Goal: Check status: Check status

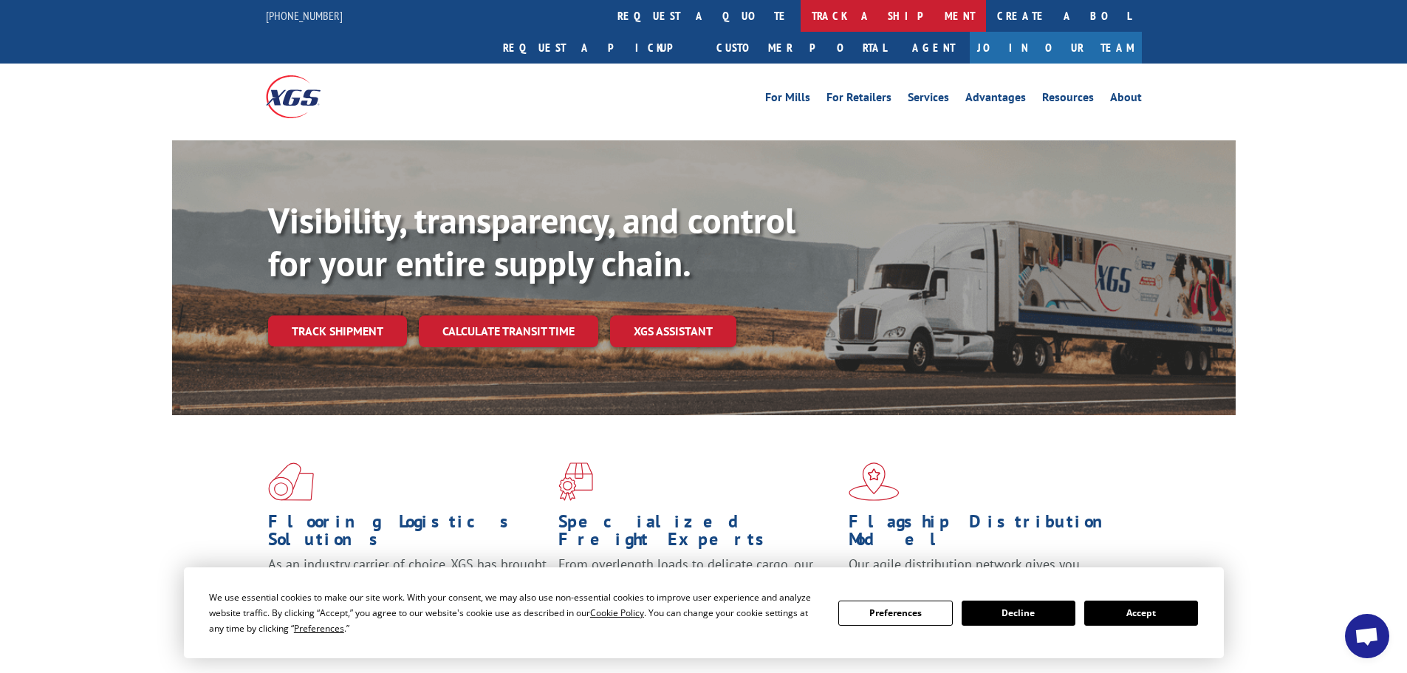
click at [801, 12] on link "track a shipment" at bounding box center [893, 16] width 185 height 32
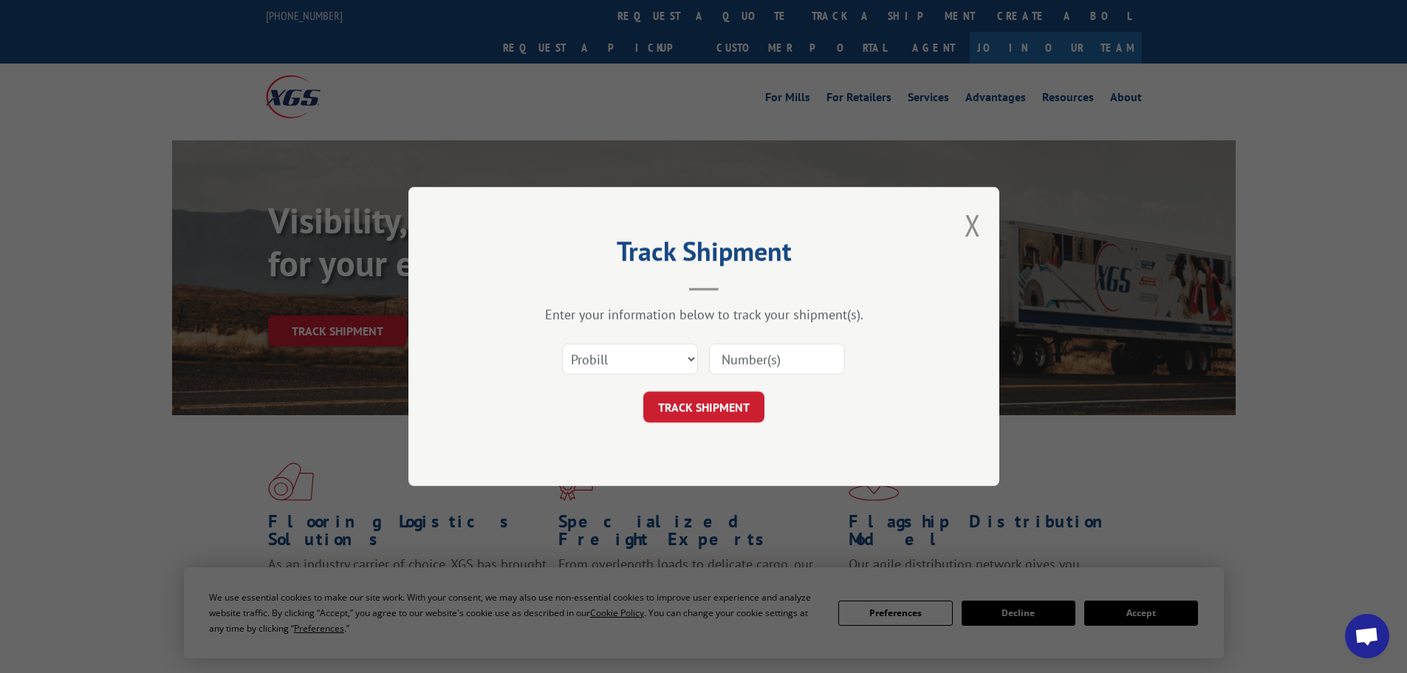
paste input "60004225"
type input "60004225"
click at [723, 412] on button "TRACK SHIPMENT" at bounding box center [703, 407] width 121 height 31
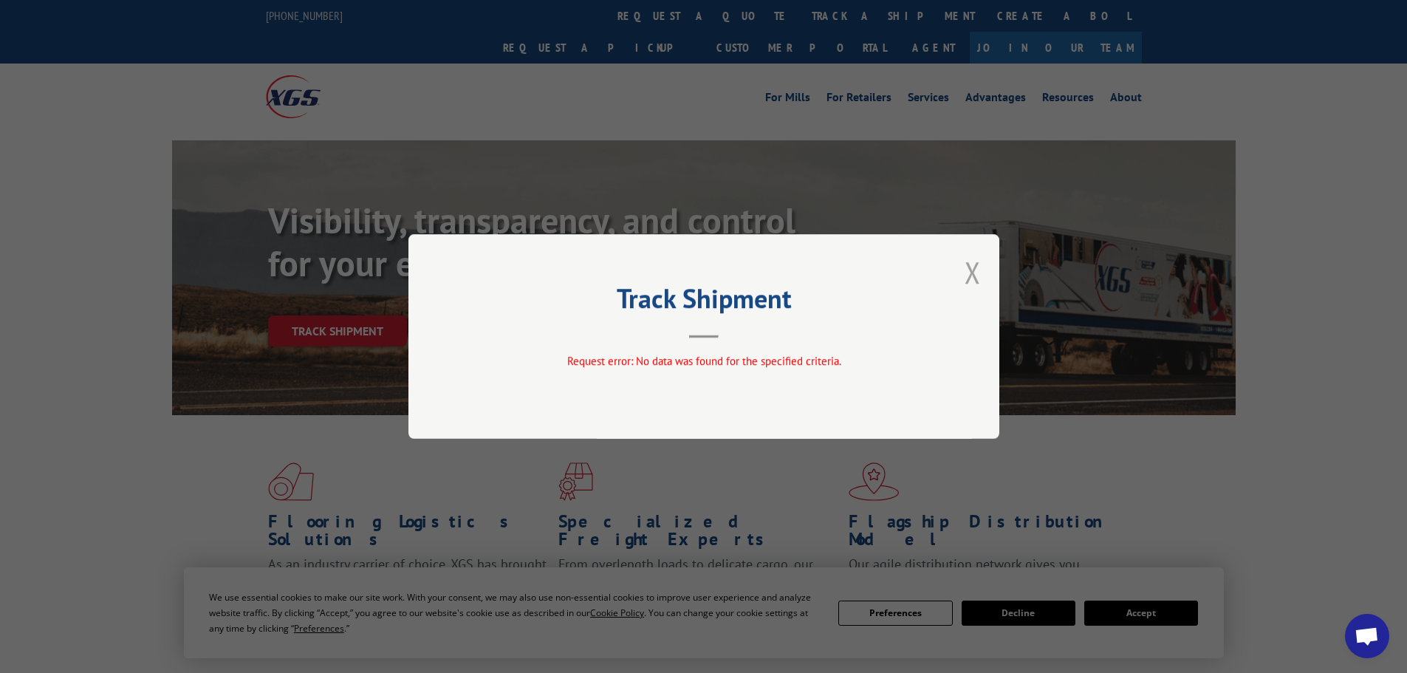
click at [977, 268] on button "Close modal" at bounding box center [973, 272] width 16 height 39
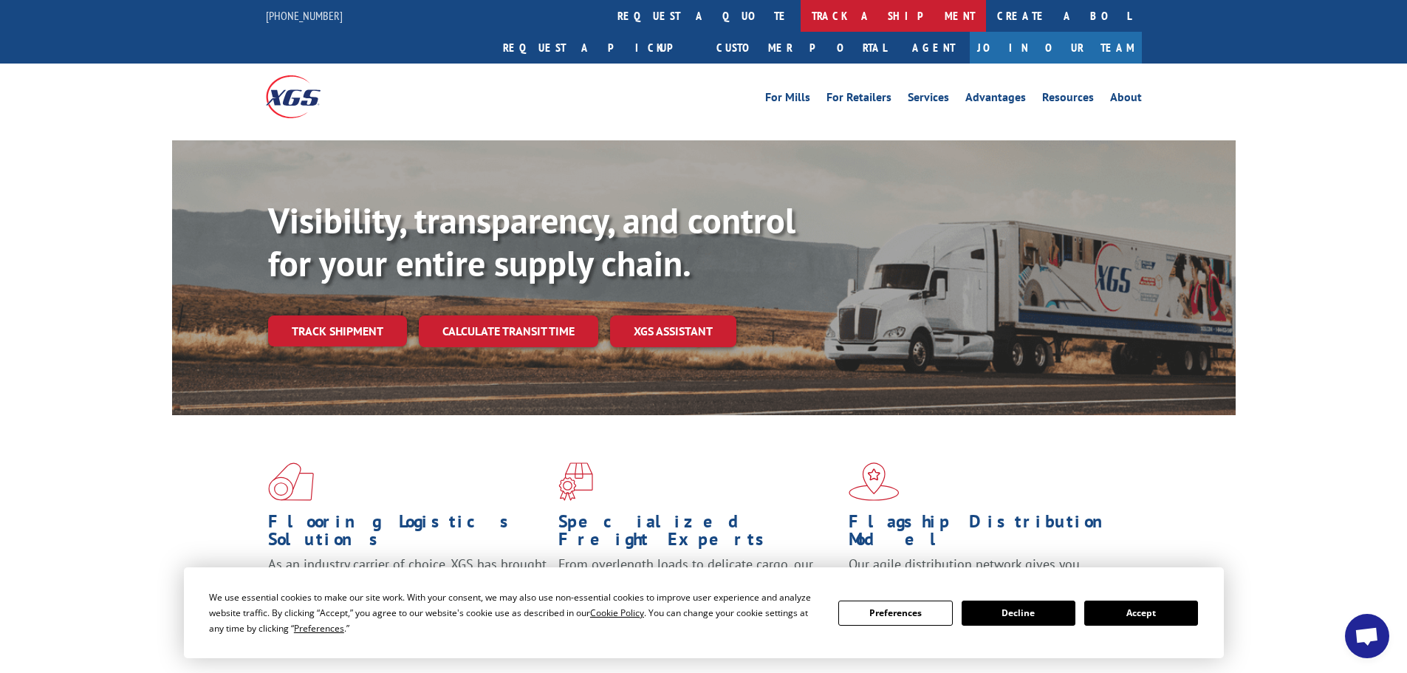
click at [801, 8] on link "track a shipment" at bounding box center [893, 16] width 185 height 32
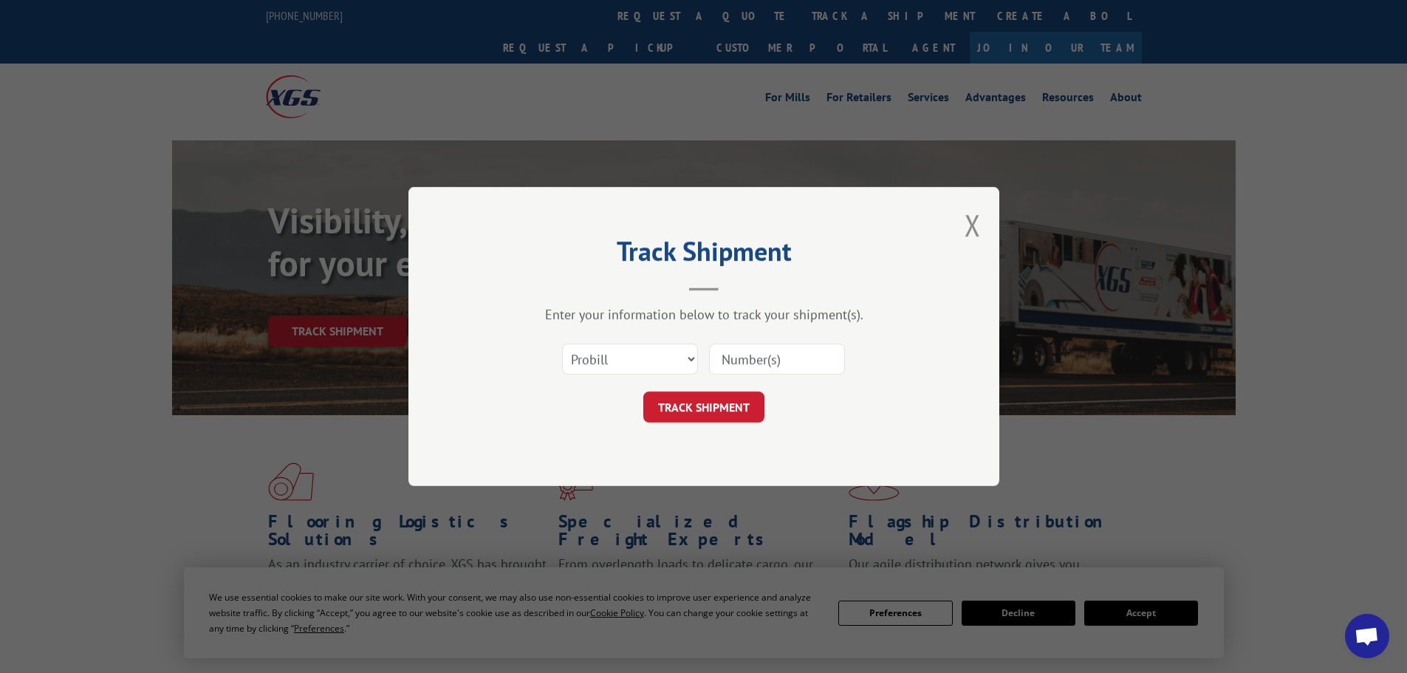
paste input "16755769"
type input "16755769"
click button "TRACK SHIPMENT" at bounding box center [703, 407] width 121 height 31
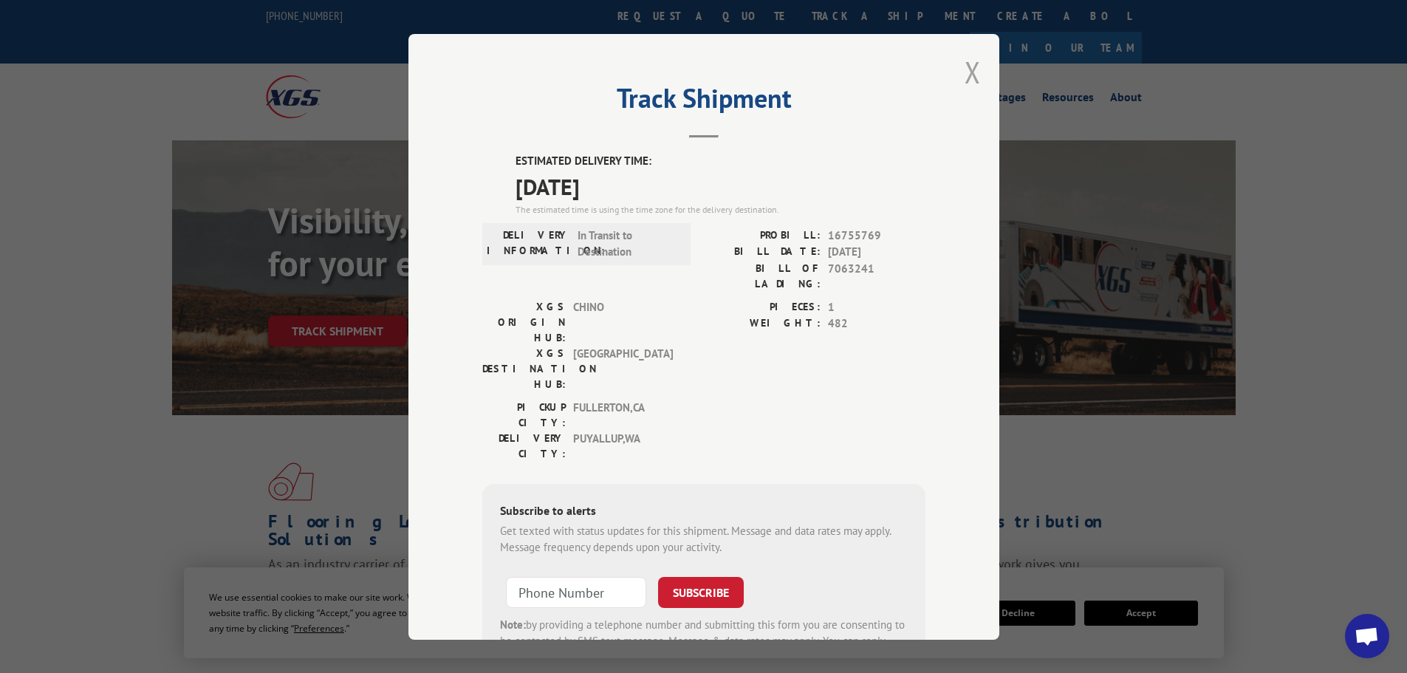
click at [966, 72] on button "Close modal" at bounding box center [973, 71] width 16 height 39
